Goal: Task Accomplishment & Management: Manage account settings

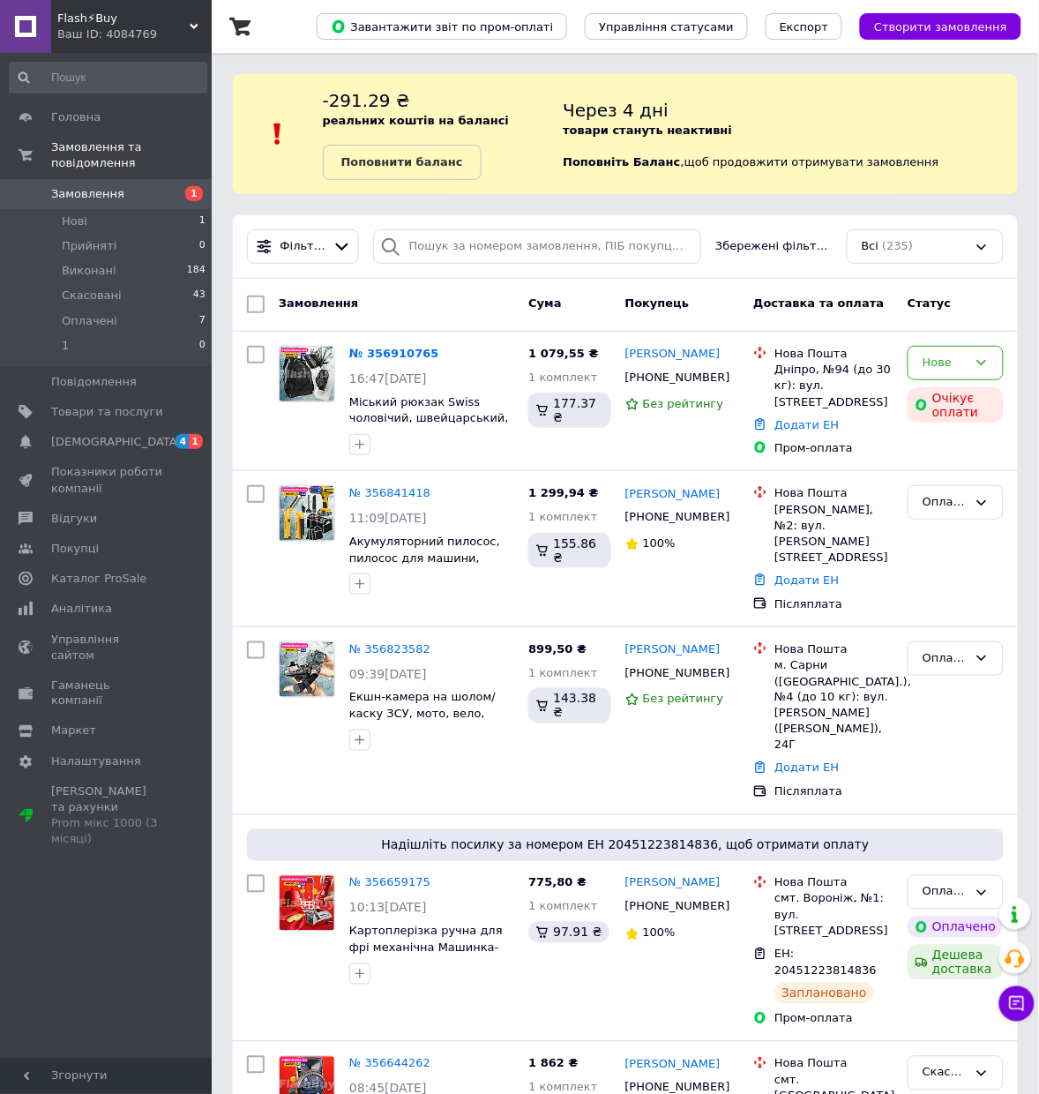
click at [958, 371] on div "Нове" at bounding box center [945, 363] width 45 height 19
click at [968, 410] on li "Прийнято" at bounding box center [955, 400] width 94 height 33
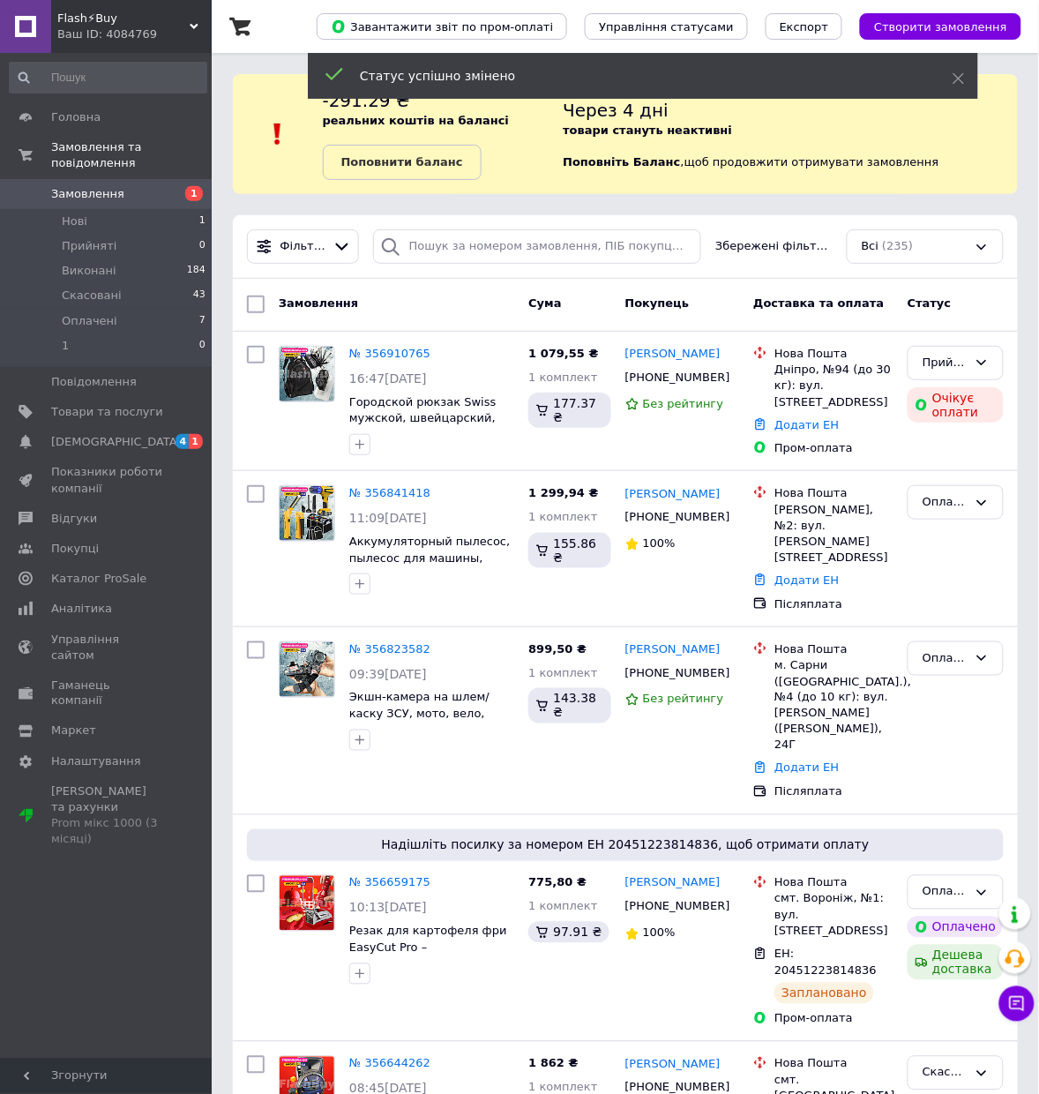
click at [734, 384] on icon at bounding box center [733, 377] width 14 height 14
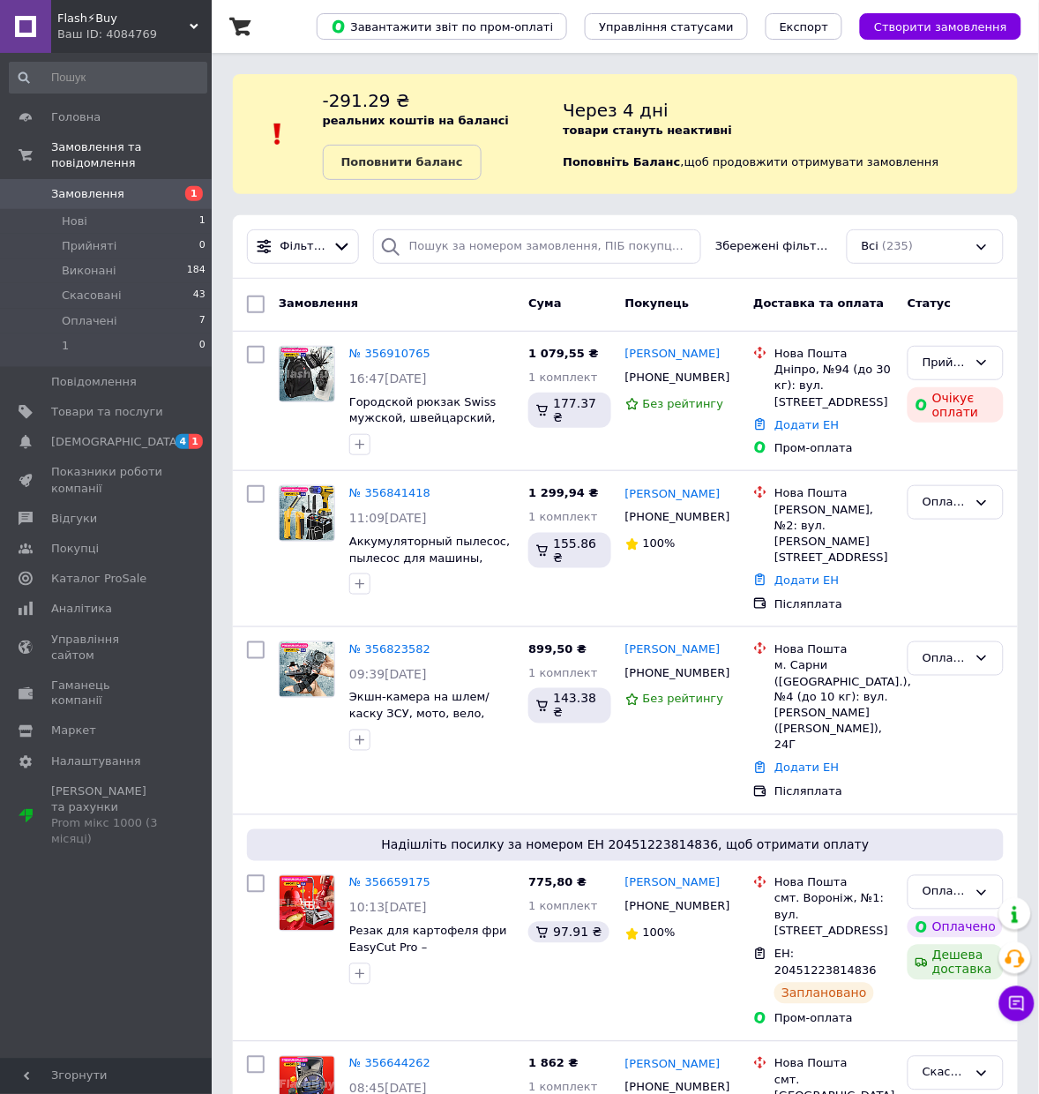
click at [729, 385] on icon at bounding box center [733, 377] width 14 height 14
click at [445, 359] on icon at bounding box center [441, 353] width 11 height 11
click at [957, 362] on div "Прийнято" at bounding box center [945, 363] width 45 height 19
click at [970, 481] on li "Оплачено" at bounding box center [955, 464] width 94 height 33
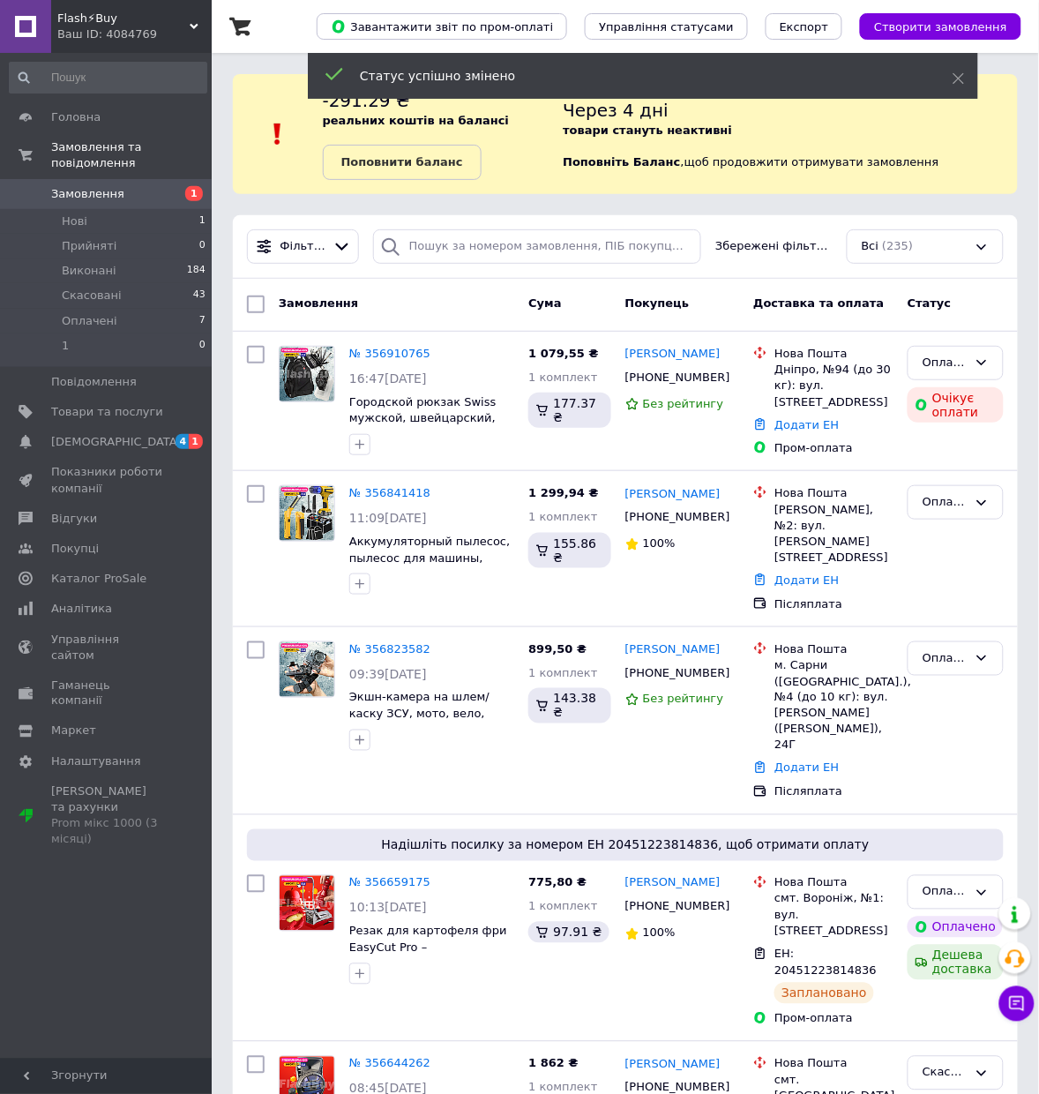
click at [388, 360] on link "№ 356910765" at bounding box center [389, 353] width 81 height 13
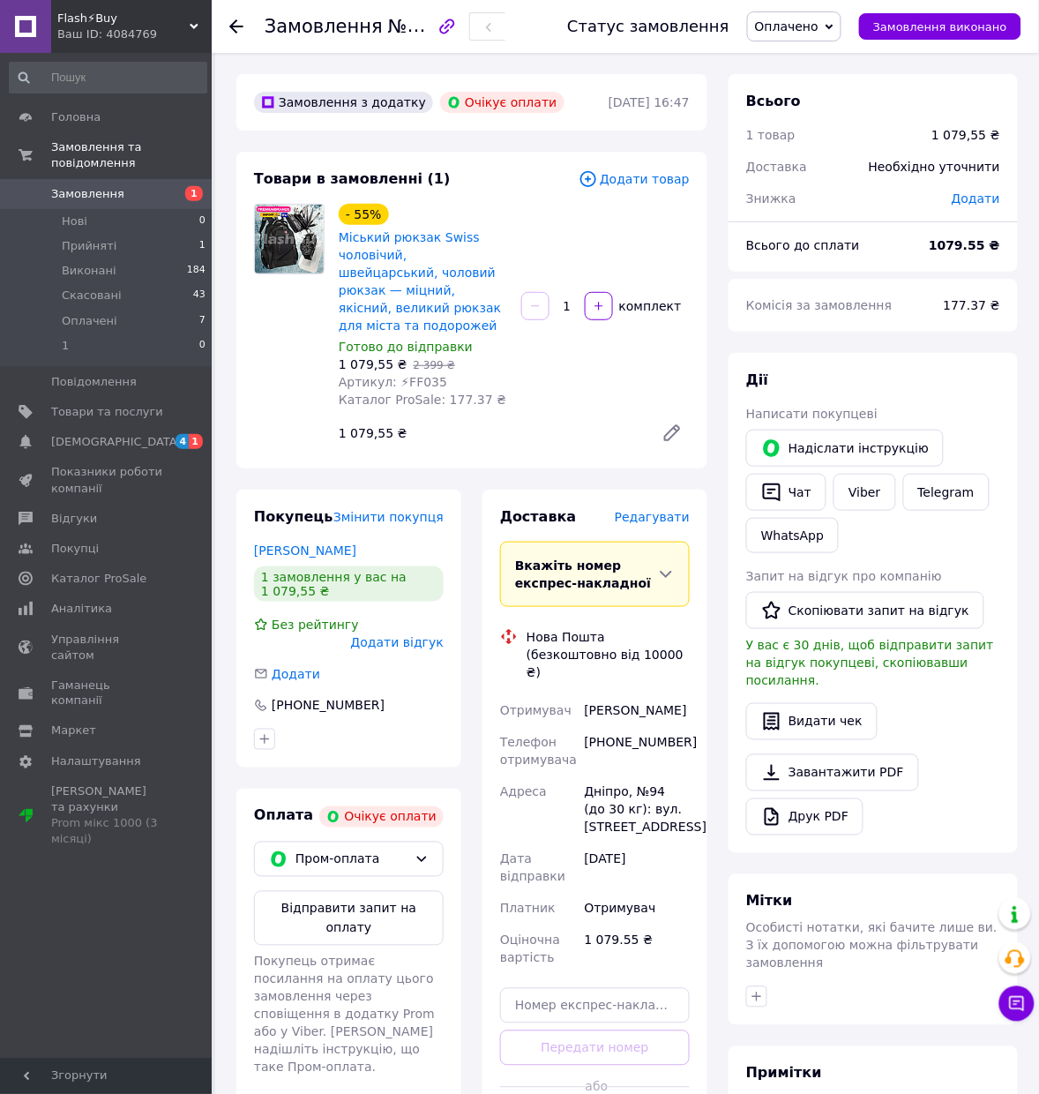
click at [792, 489] on button "Чат" at bounding box center [786, 492] width 80 height 37
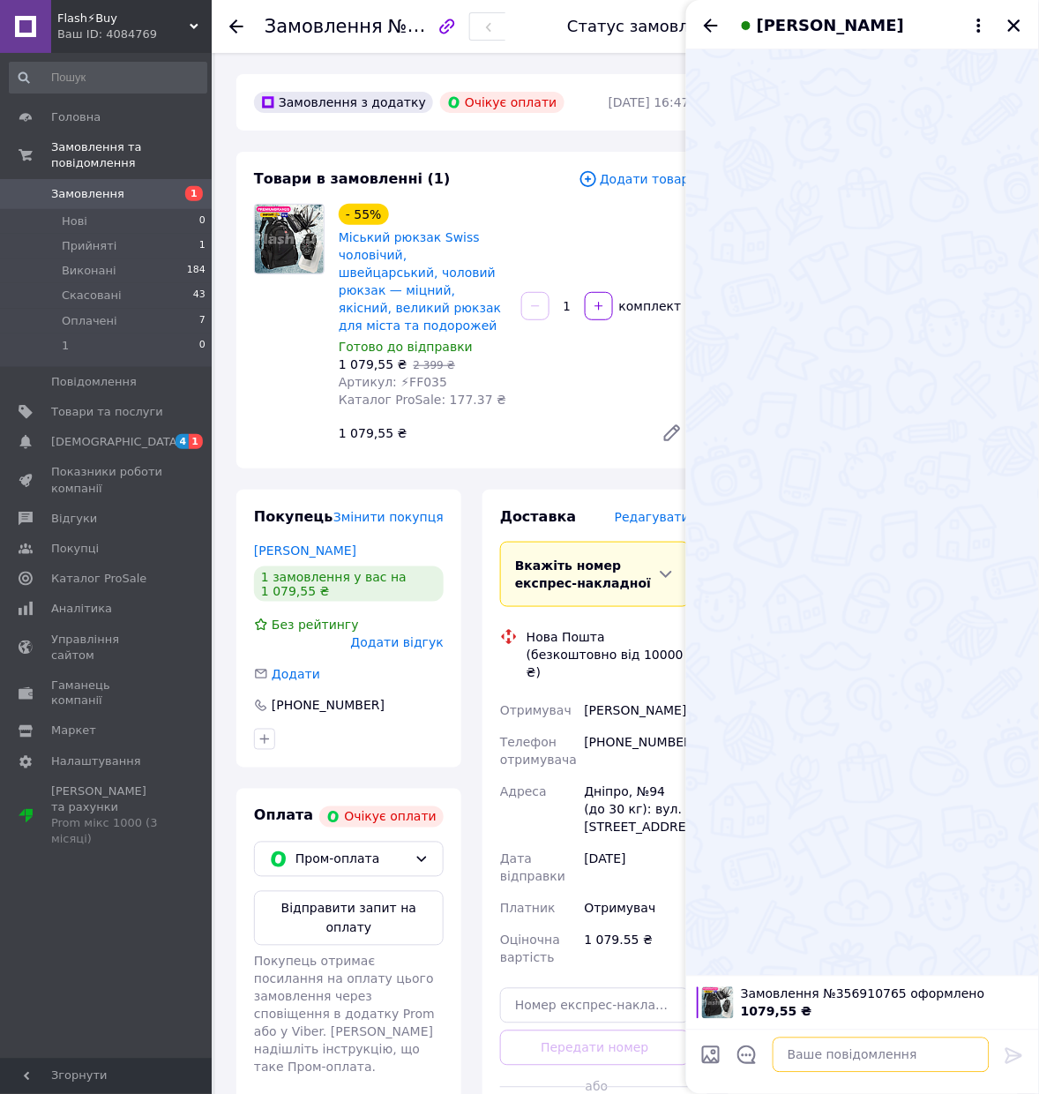
click at [858, 1063] on textarea at bounding box center [881, 1054] width 217 height 35
paste textarea "💳 Підтверджено автоматично ✅ Ми не будемо телефонувати, щоб зайвий раз не турбу…"
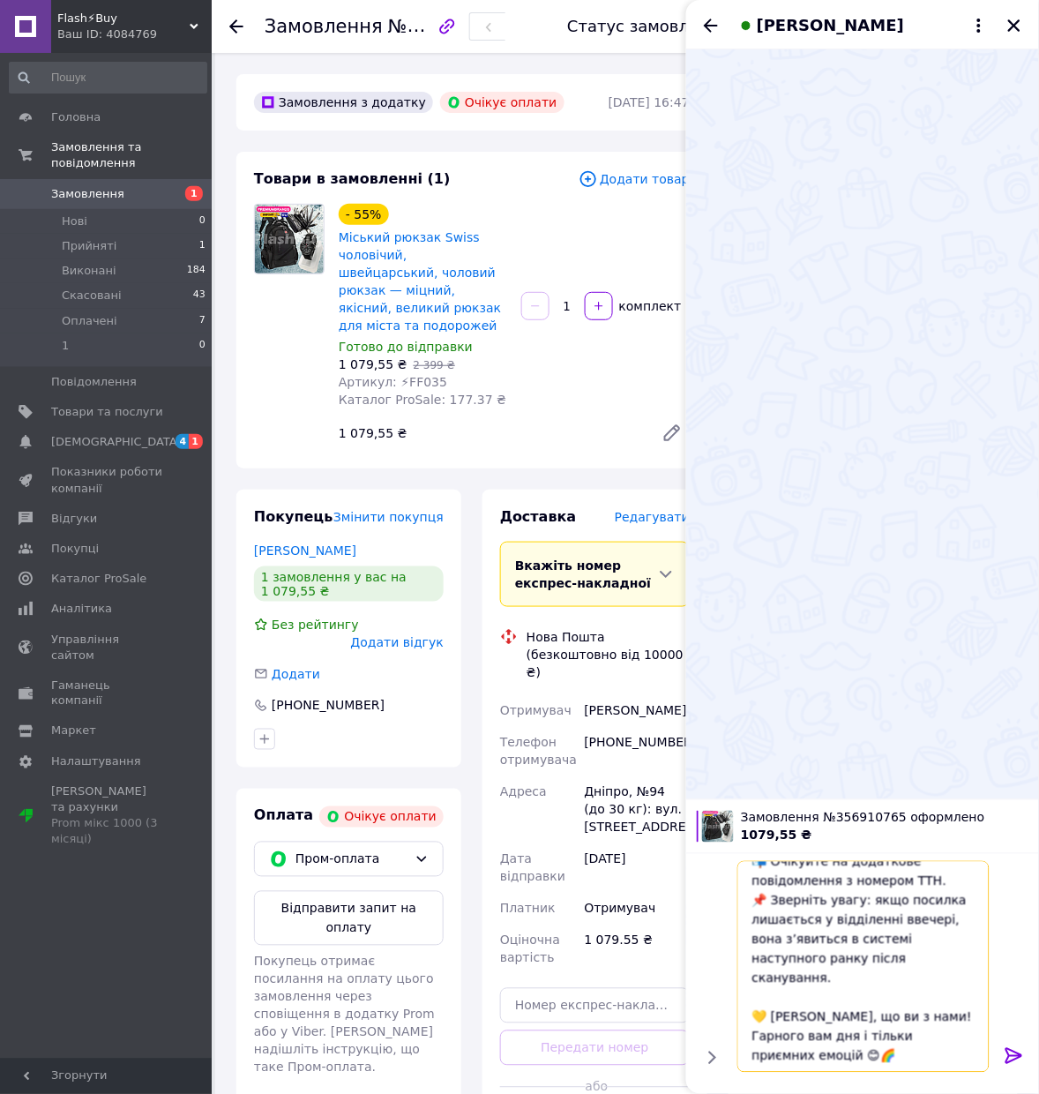
type textarea "💳 Підтверджено автоматично ✅ Ми не будемо телефонувати, щоб зайвий раз не турбу…"
click at [1011, 1050] on icon at bounding box center [1014, 1055] width 21 height 21
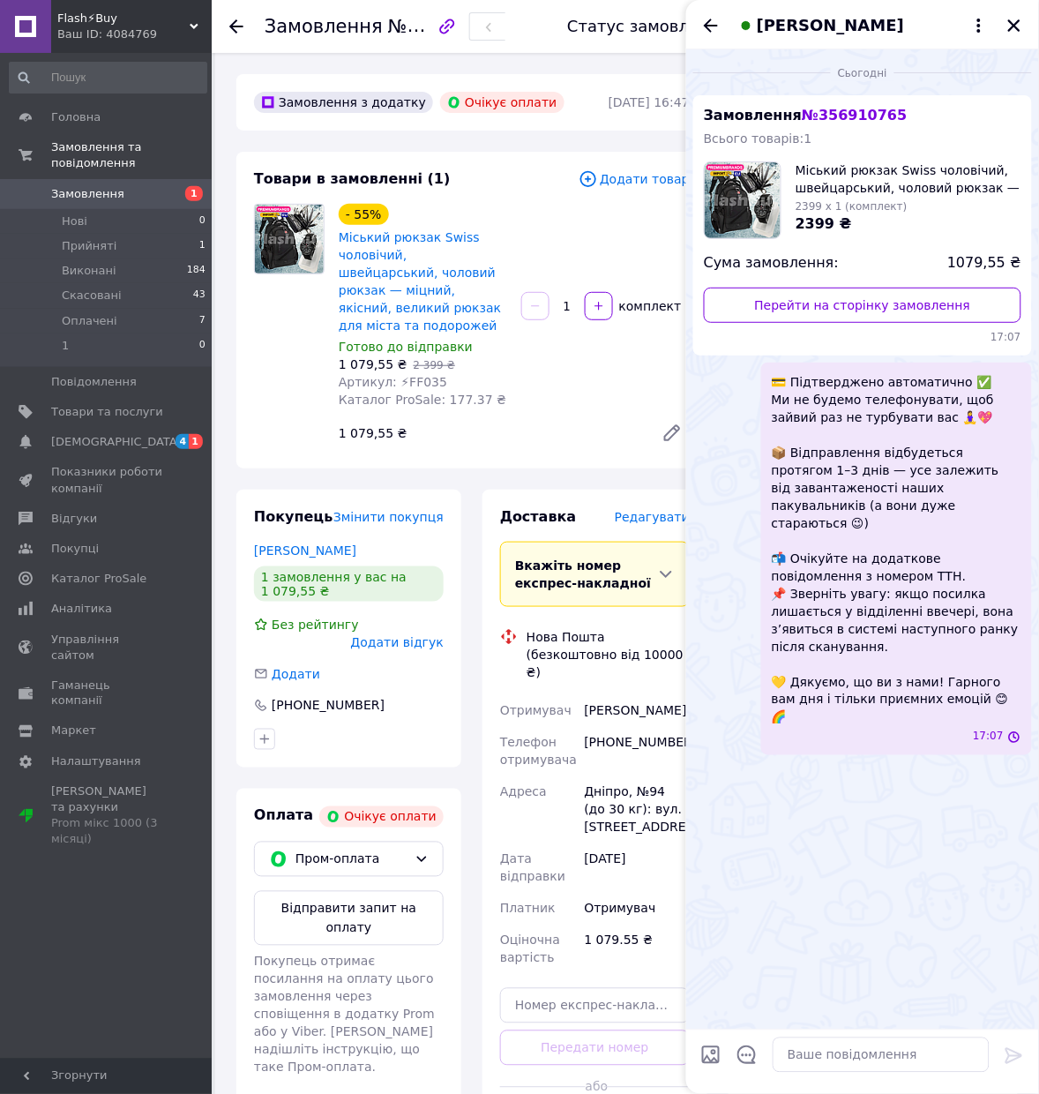
scroll to position [0, 0]
click at [1019, 24] on icon "Закрити" at bounding box center [1014, 26] width 16 height 16
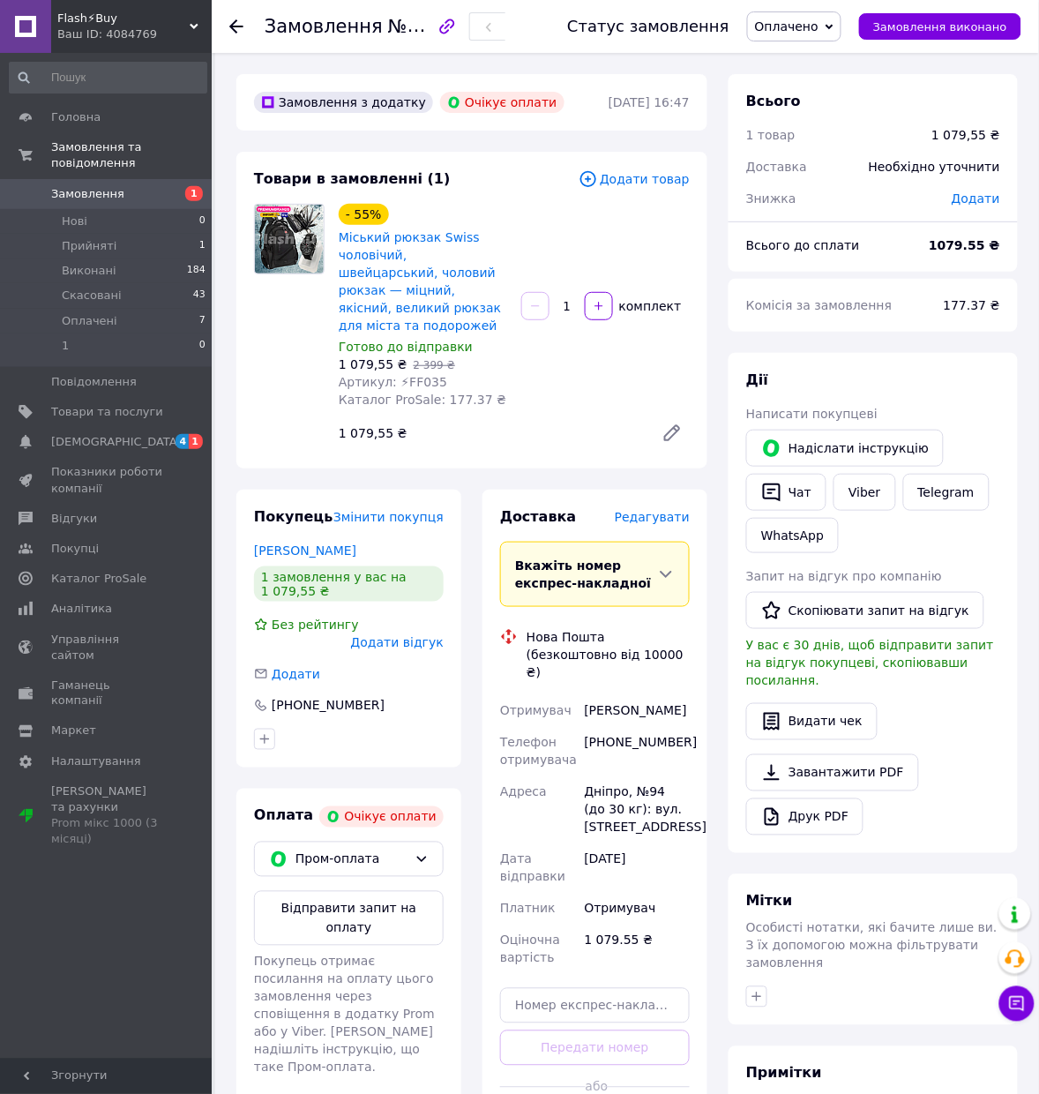
click at [137, 116] on span "Головна" at bounding box center [107, 117] width 112 height 16
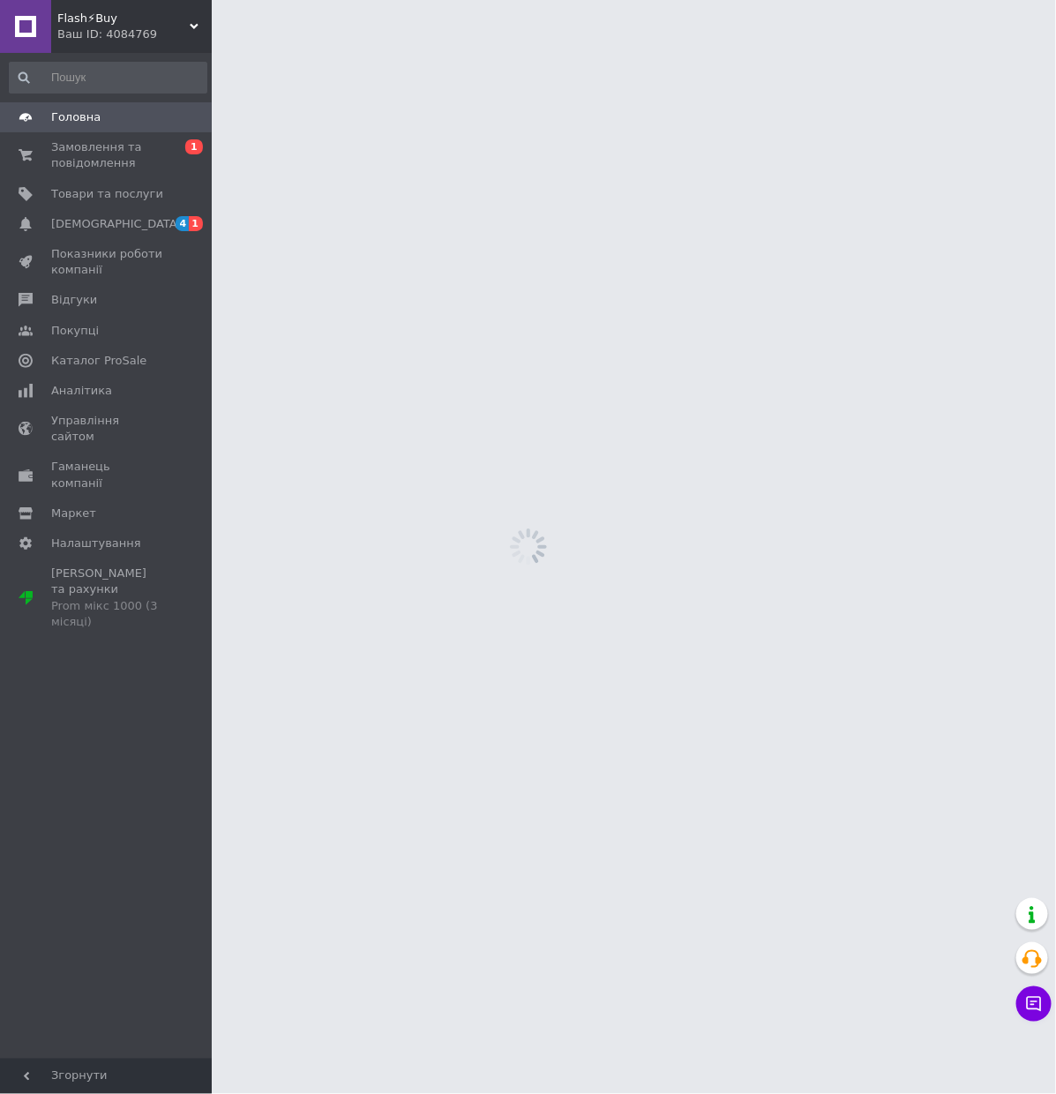
click at [128, 144] on span "Замовлення та повідомлення" at bounding box center [107, 155] width 112 height 32
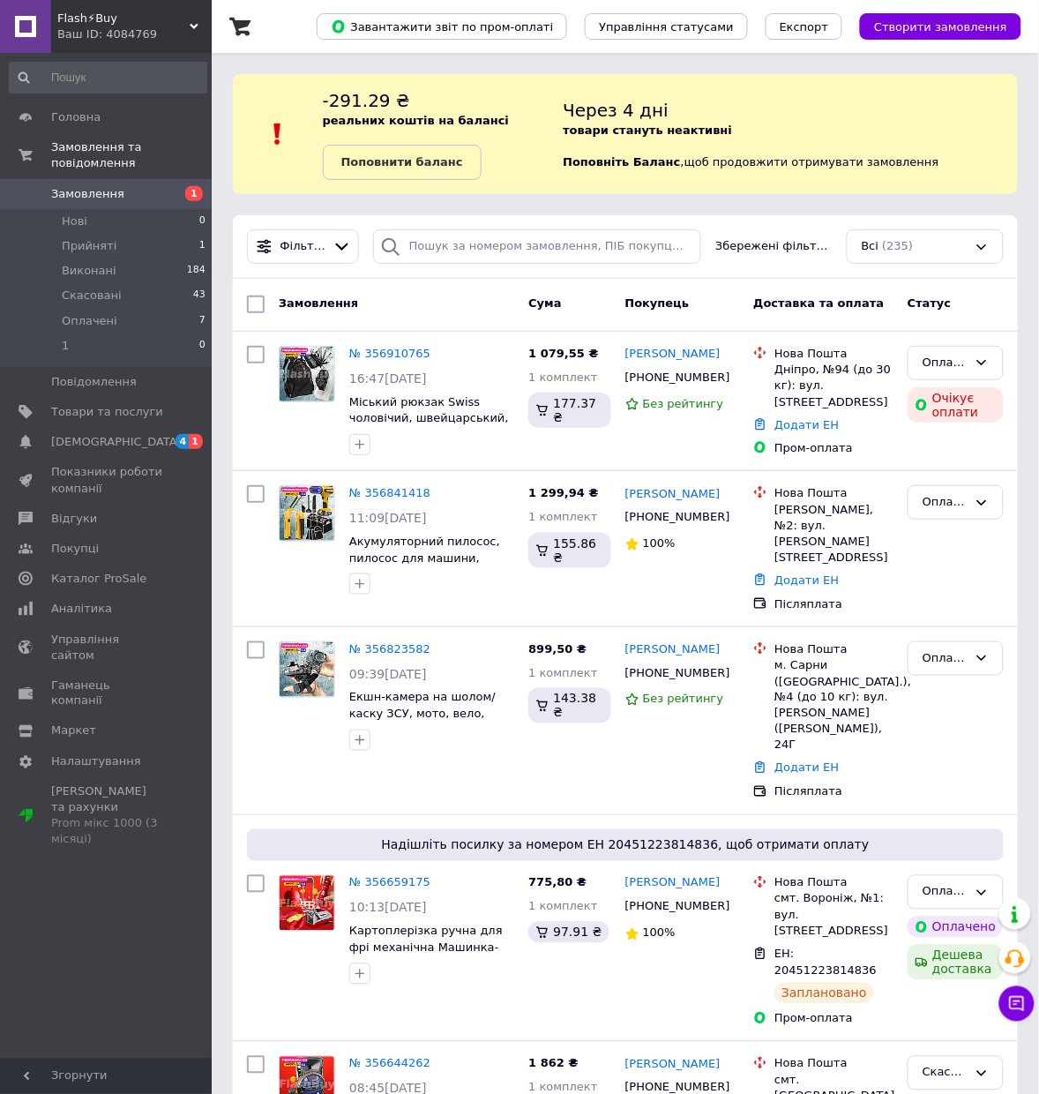
click at [116, 116] on span "Головна" at bounding box center [107, 117] width 112 height 16
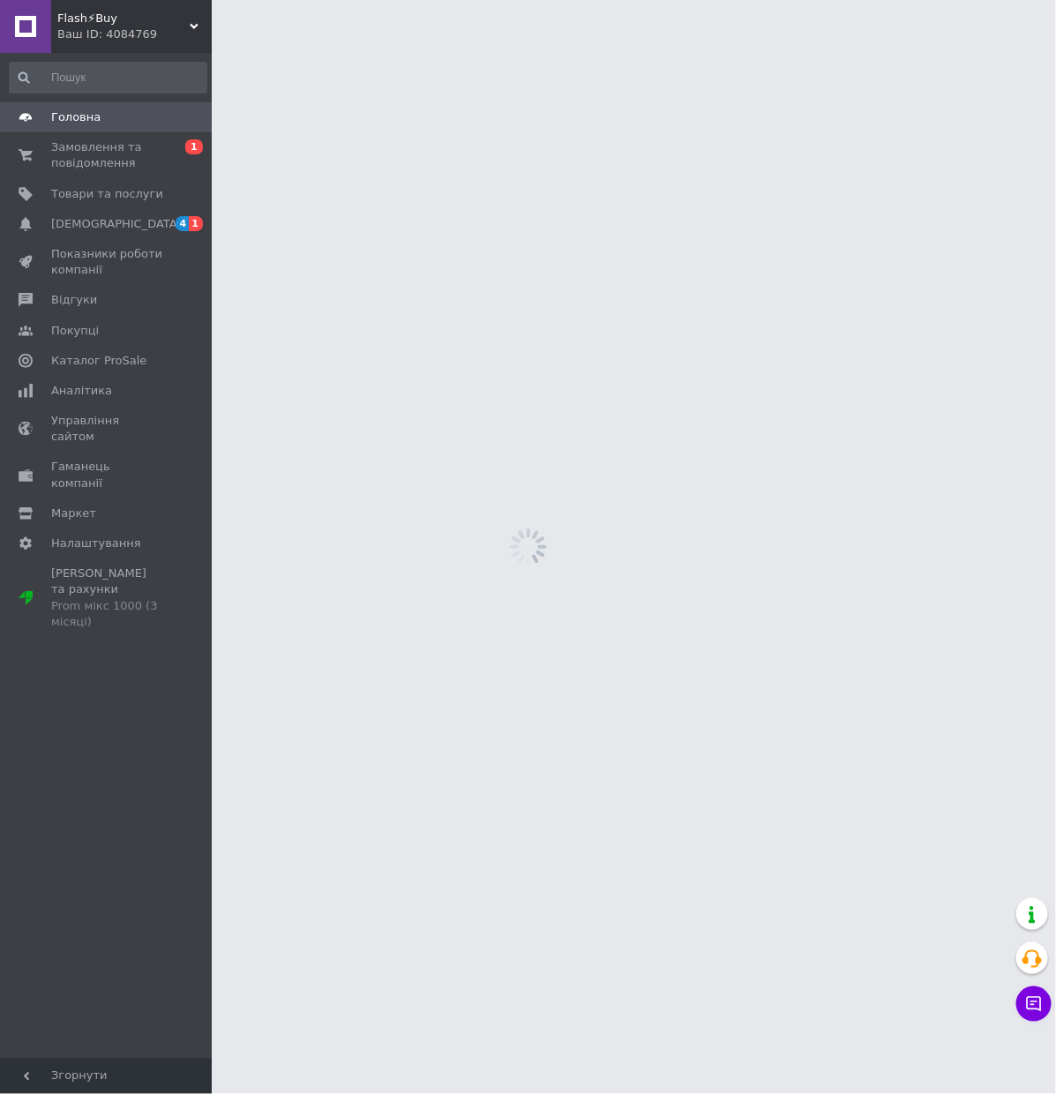
click at [121, 165] on span "Замовлення та повідомлення" at bounding box center [107, 155] width 112 height 32
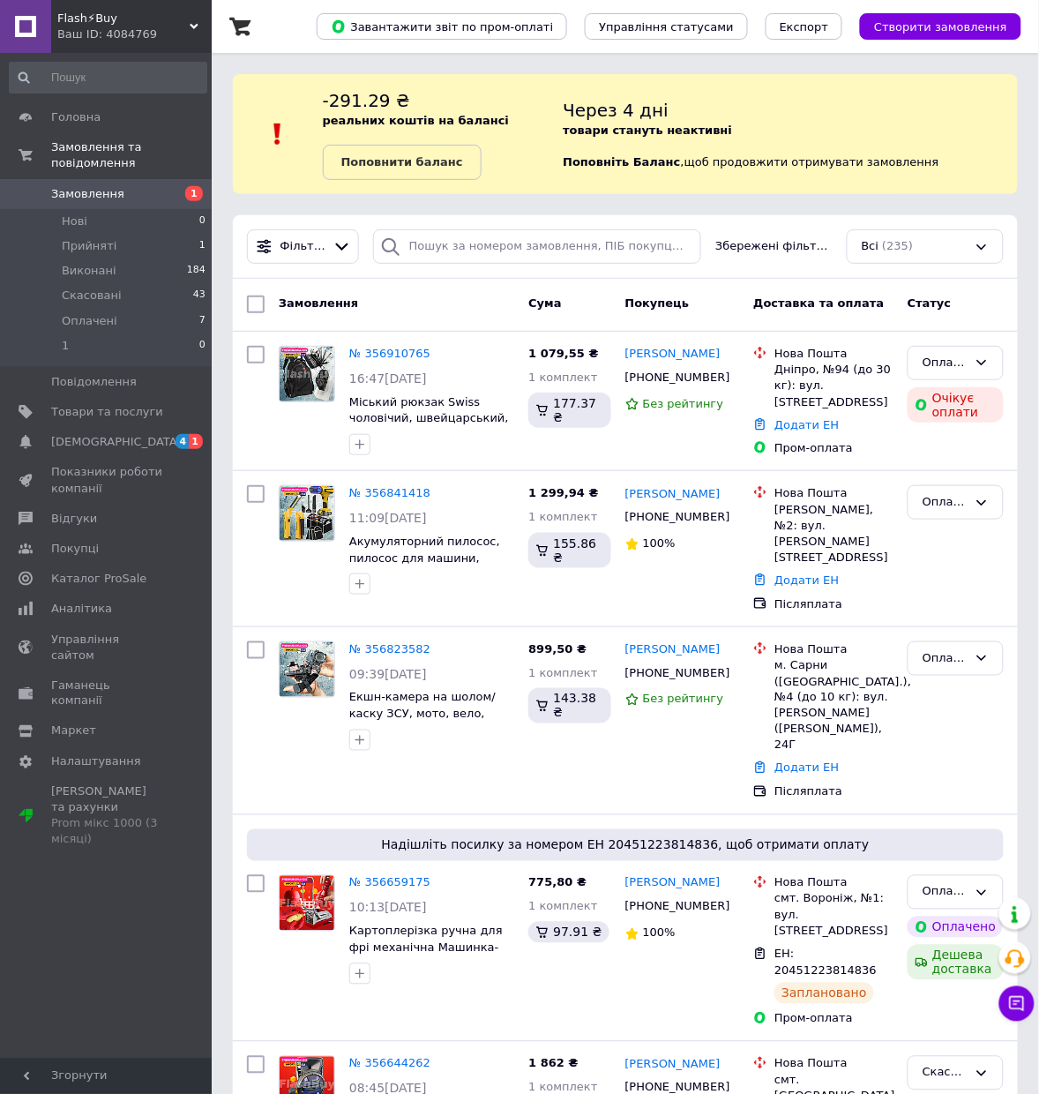
click at [135, 333] on li "Оплачені 7" at bounding box center [108, 321] width 216 height 25
